Goal: Task Accomplishment & Management: Manage account settings

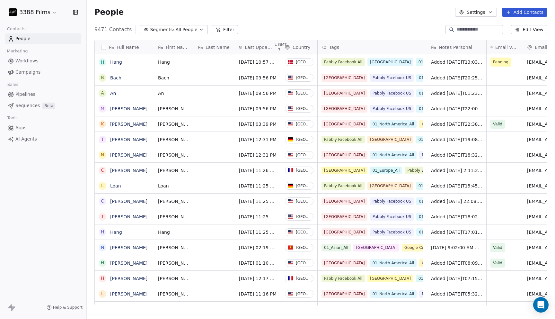
scroll to position [280, 468]
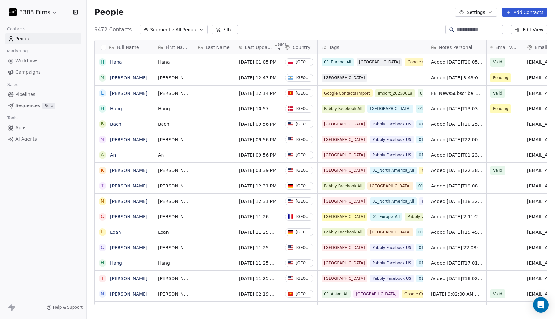
click at [244, 22] on div "People Settings Add Contacts" at bounding box center [321, 12] width 468 height 24
click at [396, 77] on div "[GEOGRAPHIC_DATA]" at bounding box center [366, 78] width 89 height 8
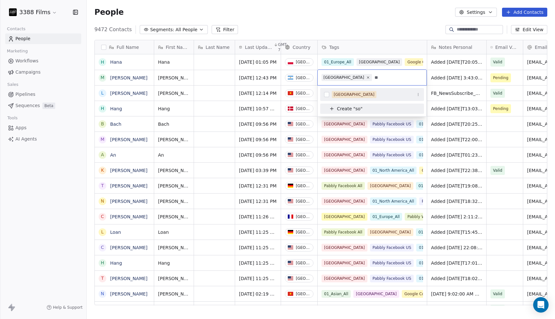
type input "*"
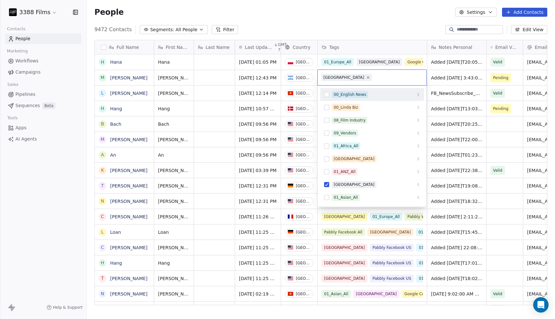
click at [442, 78] on html "3388 Films Contacts People Marketing Workflows Campaigns Sales Pipelines Sequen…" at bounding box center [277, 159] width 555 height 319
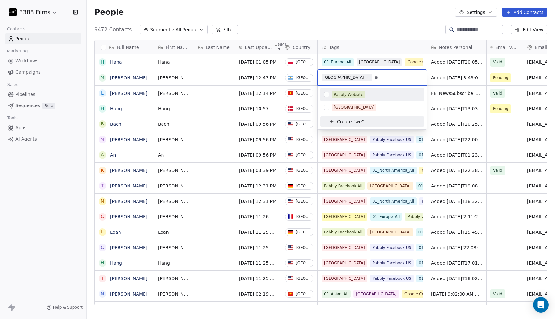
type input "**"
click at [358, 93] on div "Pabbly Website" at bounding box center [349, 95] width 30 height 6
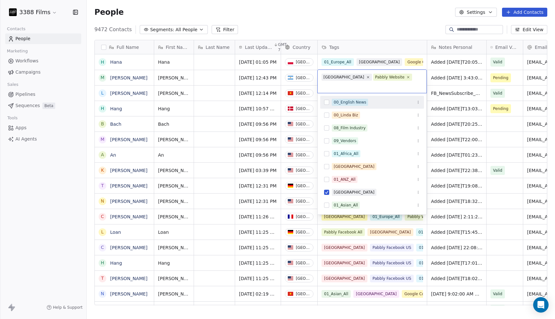
click at [380, 23] on html "3388 Films Contacts People Marketing Workflows Campaigns Sales Pipelines Sequen…" at bounding box center [277, 159] width 555 height 319
